Goal: Task Accomplishment & Management: Use online tool/utility

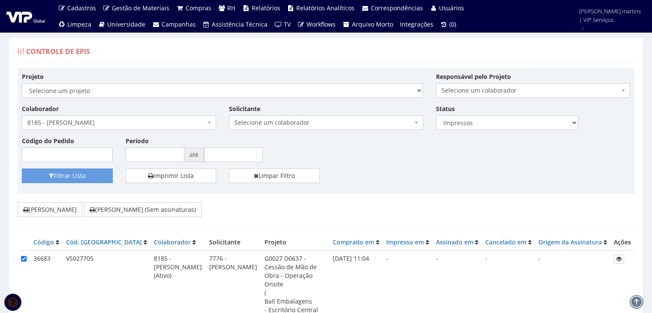
select select "2"
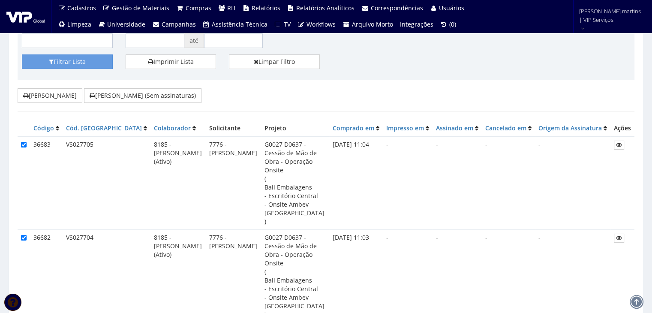
scroll to position [28, 0]
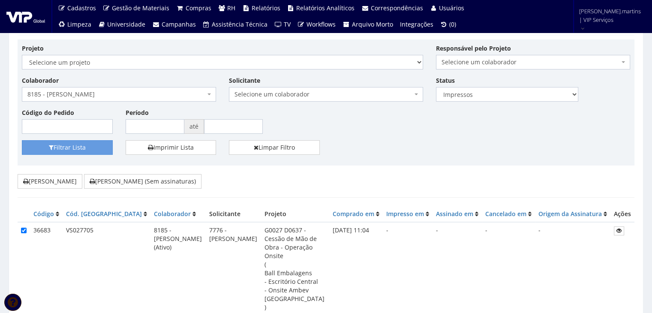
click at [141, 89] on span "8185 - [PERSON_NAME]" at bounding box center [119, 94] width 194 height 15
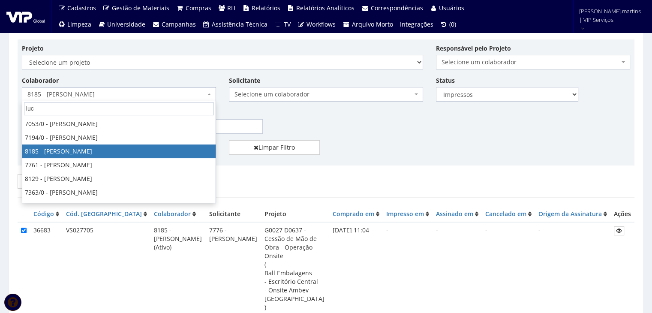
scroll to position [0, 0]
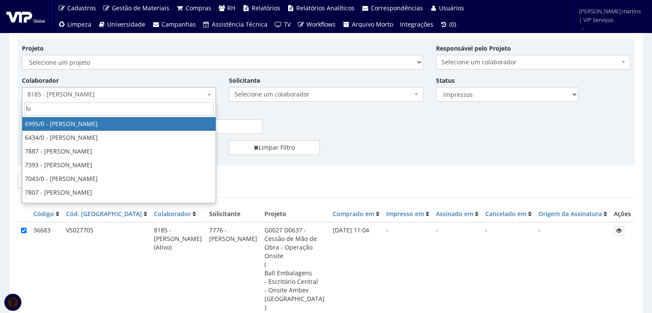
type input "l"
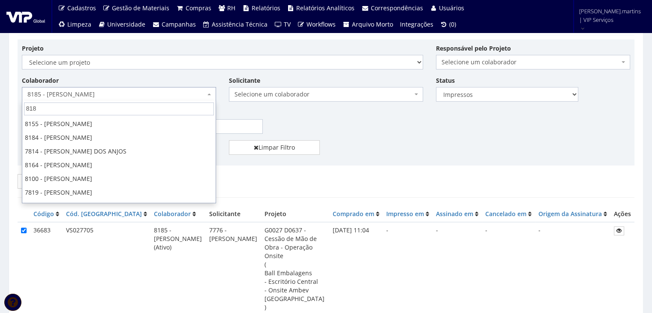
type input "8186"
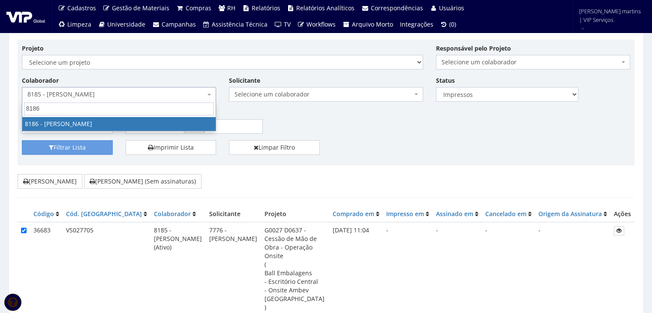
select select "4098"
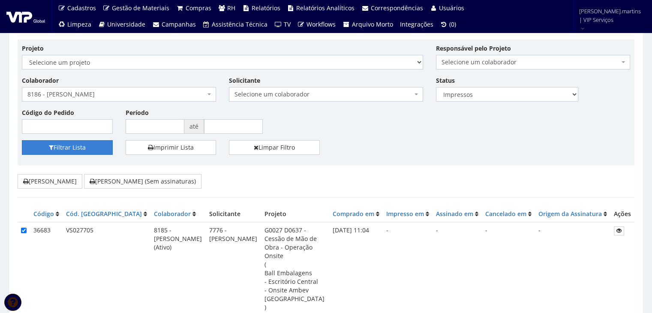
click at [57, 146] on button "Filtrar Lista" at bounding box center [67, 147] width 91 height 15
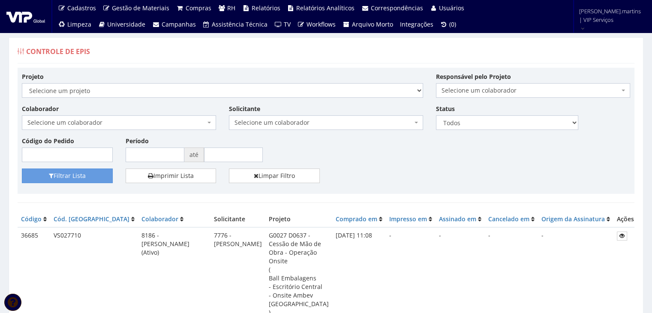
click at [67, 119] on span "Selecione um colaborador" at bounding box center [116, 122] width 178 height 9
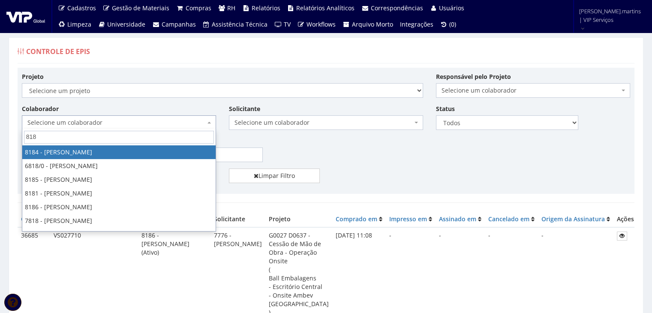
type input "8186"
select select "4098"
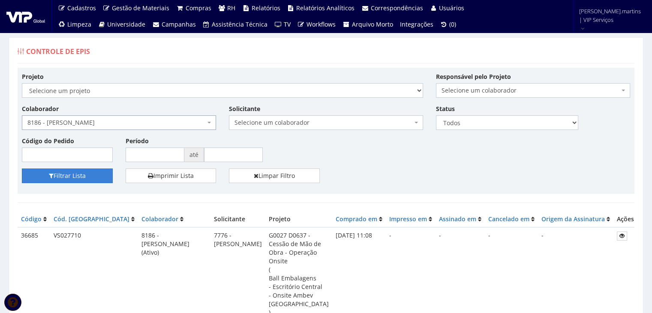
click at [75, 178] on button "Filtrar Lista" at bounding box center [67, 175] width 91 height 15
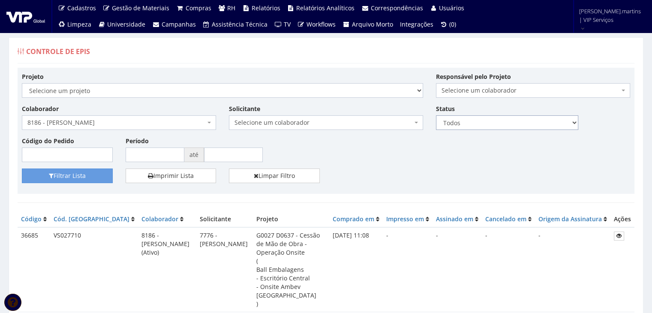
click at [460, 117] on select "Todos Novos Impressos Assinados" at bounding box center [507, 122] width 142 height 15
click at [466, 123] on select "Todos Novos Impressos Assinados" at bounding box center [507, 122] width 142 height 15
select select "1"
click at [436, 115] on select "Todos Novos Impressos Assinados" at bounding box center [507, 122] width 142 height 15
click at [75, 177] on button "Filtrar Lista" at bounding box center [67, 175] width 91 height 15
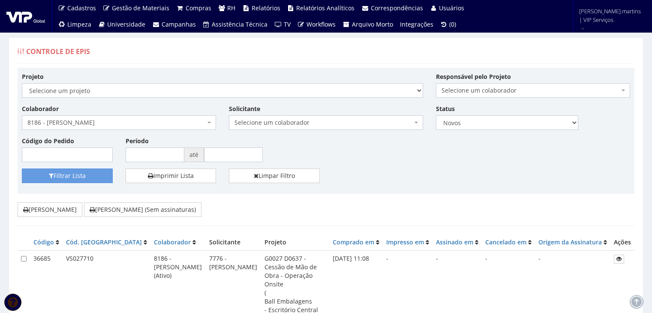
scroll to position [57, 0]
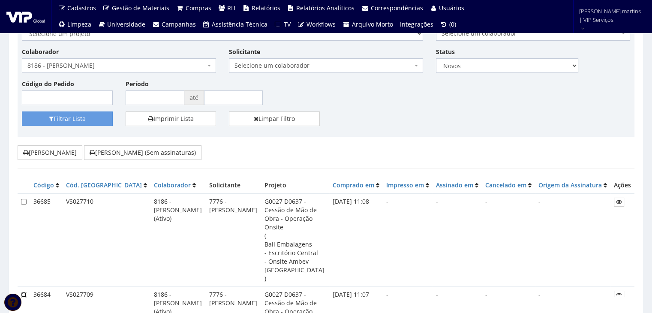
click at [23, 292] on input "checkbox" at bounding box center [24, 295] width 6 height 6
checkbox input "true"
click at [23, 199] on input "checkbox" at bounding box center [24, 202] width 6 height 6
checkbox input "true"
click at [109, 155] on button "Imprimir Fichas (Sem assinaturas)" at bounding box center [142, 152] width 117 height 15
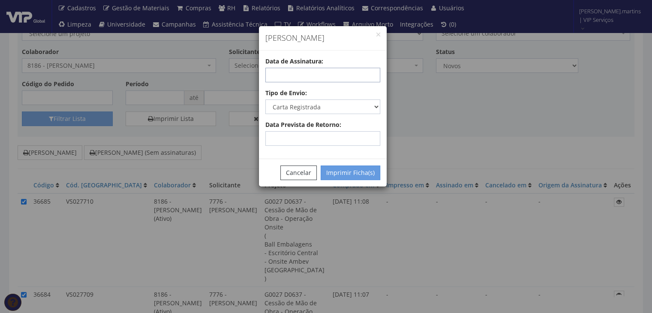
click at [312, 76] on input "text" at bounding box center [322, 75] width 115 height 15
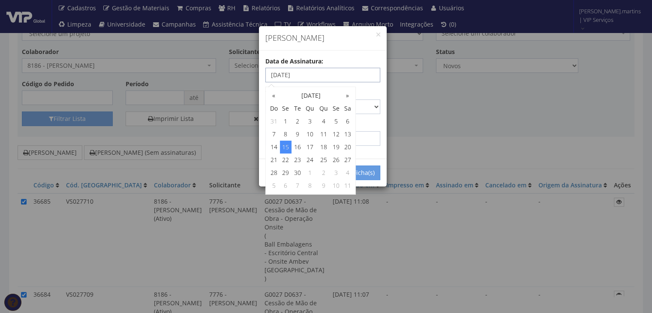
type input "15/09/2025"
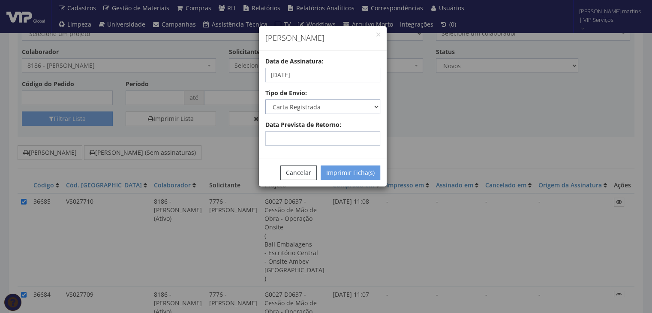
click at [372, 107] on select "Carta Registrada Carta Simples PAC Sedex Sedex 10 Sedex 12 Sedex Hoje E-mail Tr…" at bounding box center [322, 106] width 115 height 15
select select "email"
click at [265, 99] on select "Carta Registrada Carta Simples PAC Sedex Sedex 10 Sedex 12 Sedex Hoje E-mail Tr…" at bounding box center [322, 106] width 115 height 15
click at [349, 168] on button "Imprimir Ficha(s)" at bounding box center [351, 172] width 60 height 15
select select "2"
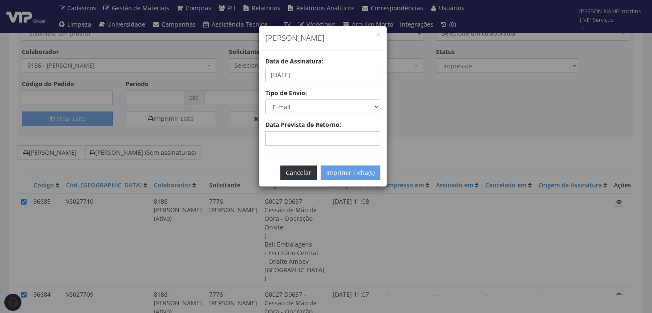
click at [286, 168] on button "Cancelar" at bounding box center [298, 172] width 36 height 15
